Goal: Transaction & Acquisition: Purchase product/service

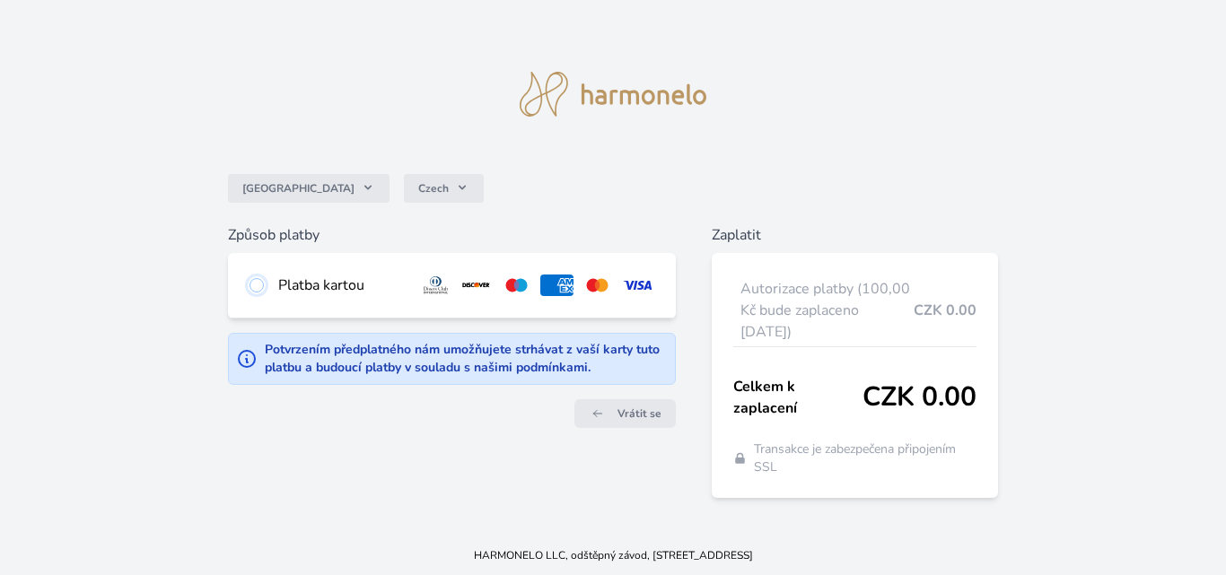
click at [259, 293] on input "radio" at bounding box center [256, 285] width 14 height 14
radio input "true"
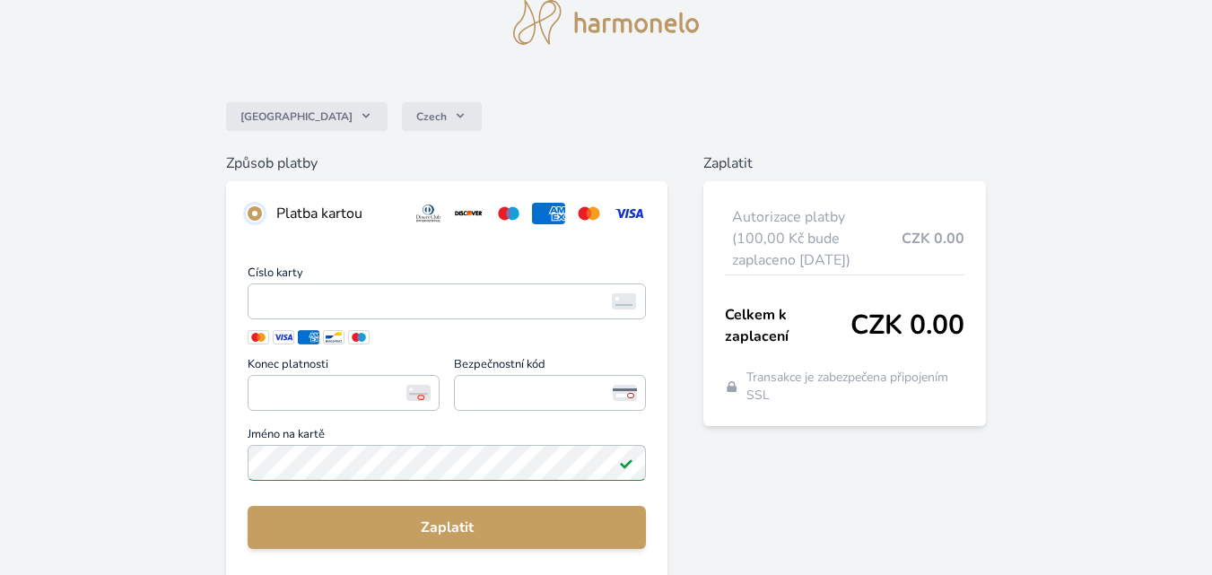
scroll to position [179, 0]
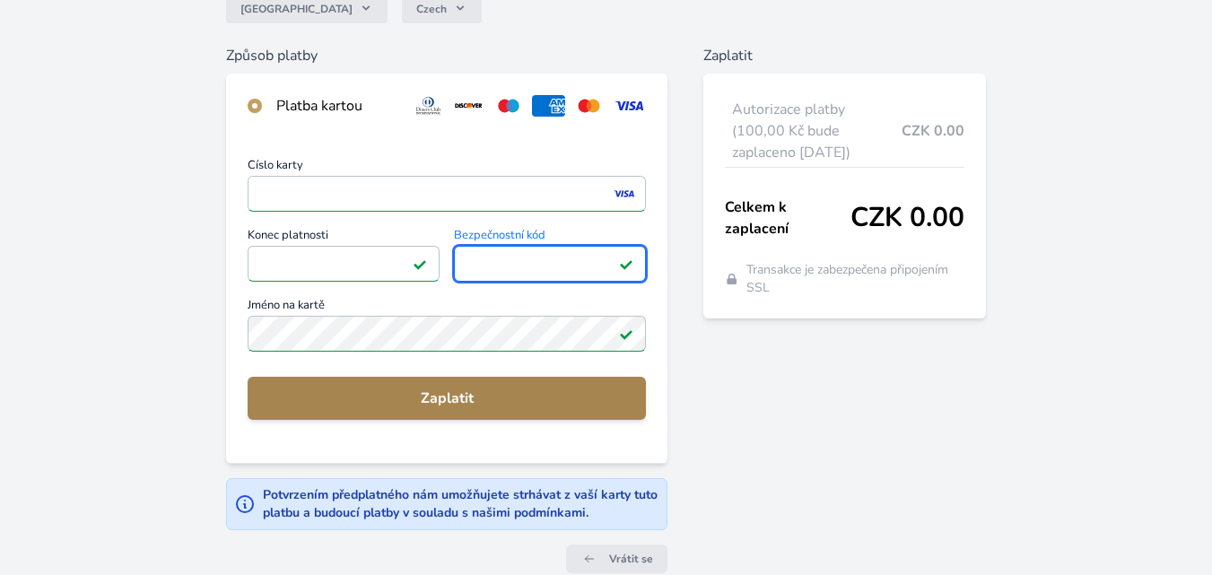
click at [482, 404] on span "Zaplatit" at bounding box center [447, 399] width 370 height 22
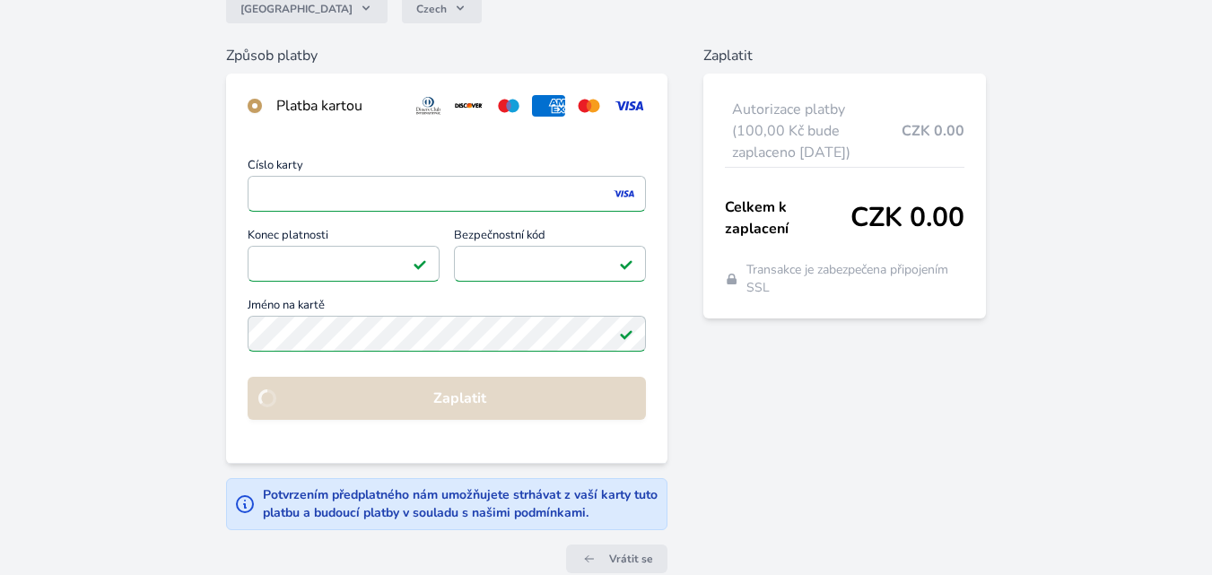
scroll to position [75, 0]
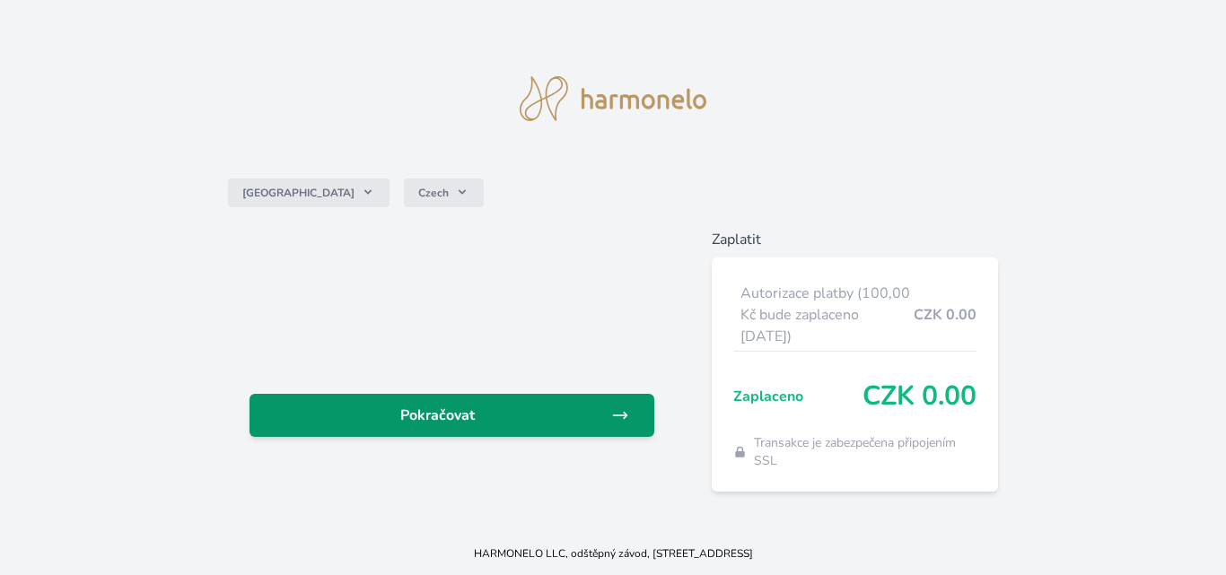
click at [440, 424] on span "Pokračovat" at bounding box center [437, 416] width 346 height 22
